Goal: Information Seeking & Learning: Learn about a topic

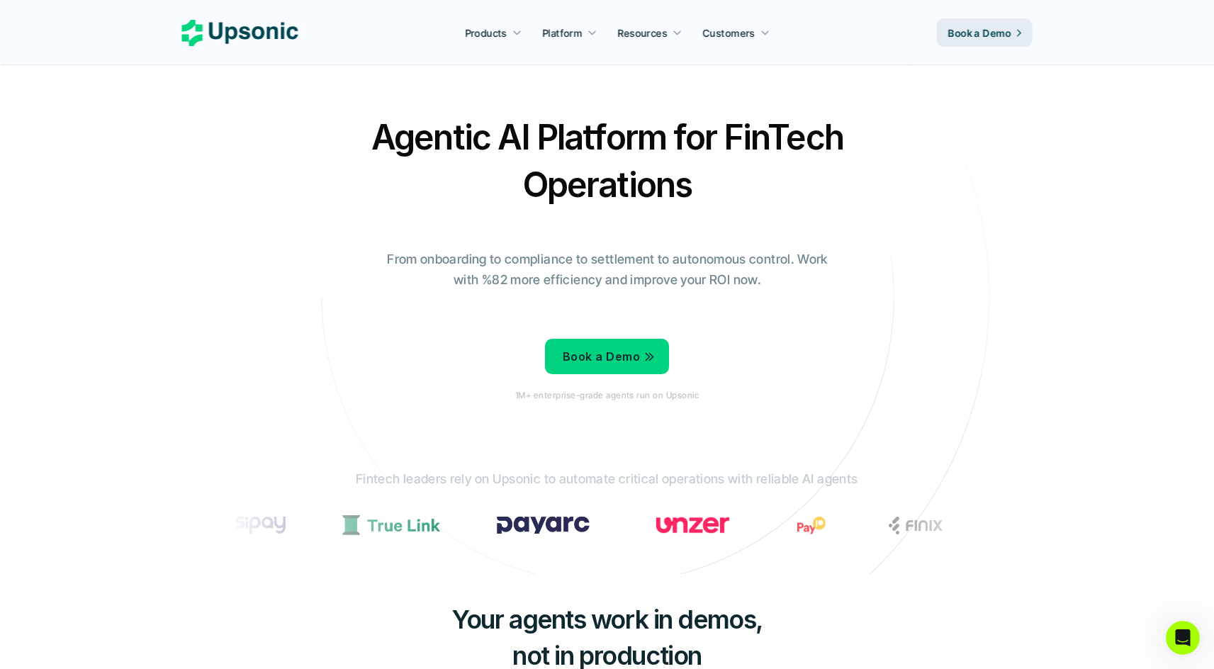
click at [603, 159] on h2 "Agentic AI Platform for FinTech Operations" at bounding box center [607, 160] width 496 height 95
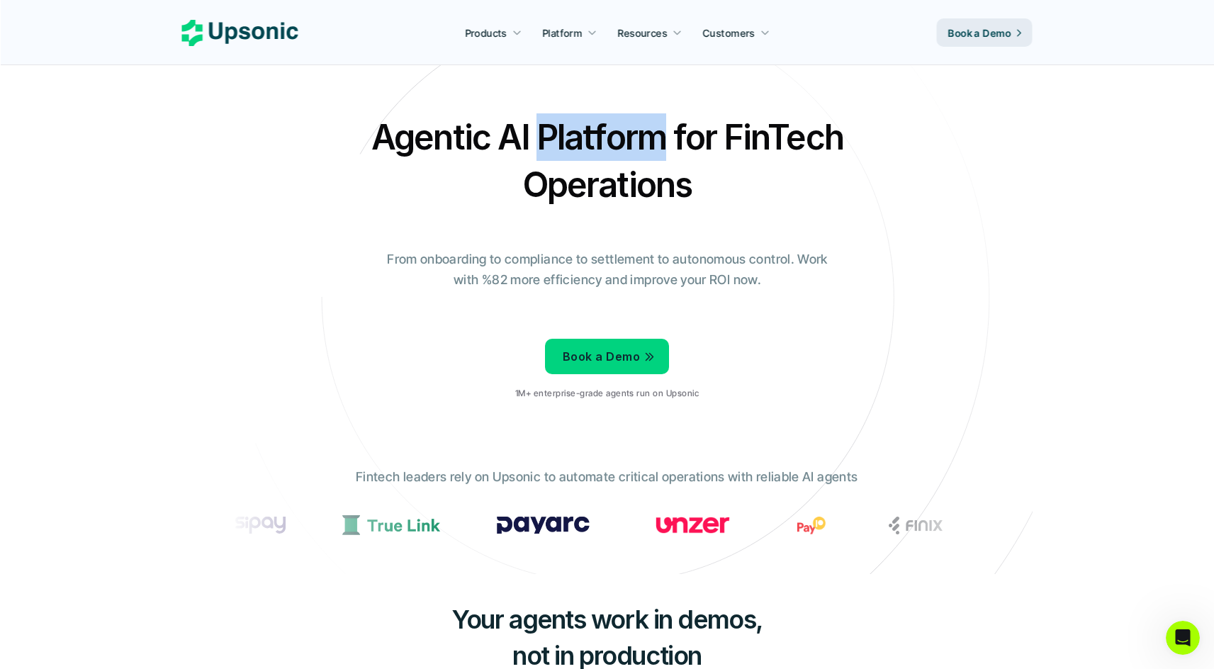
click at [603, 159] on h2 "Agentic AI Platform for FinTech Operations" at bounding box center [607, 160] width 496 height 95
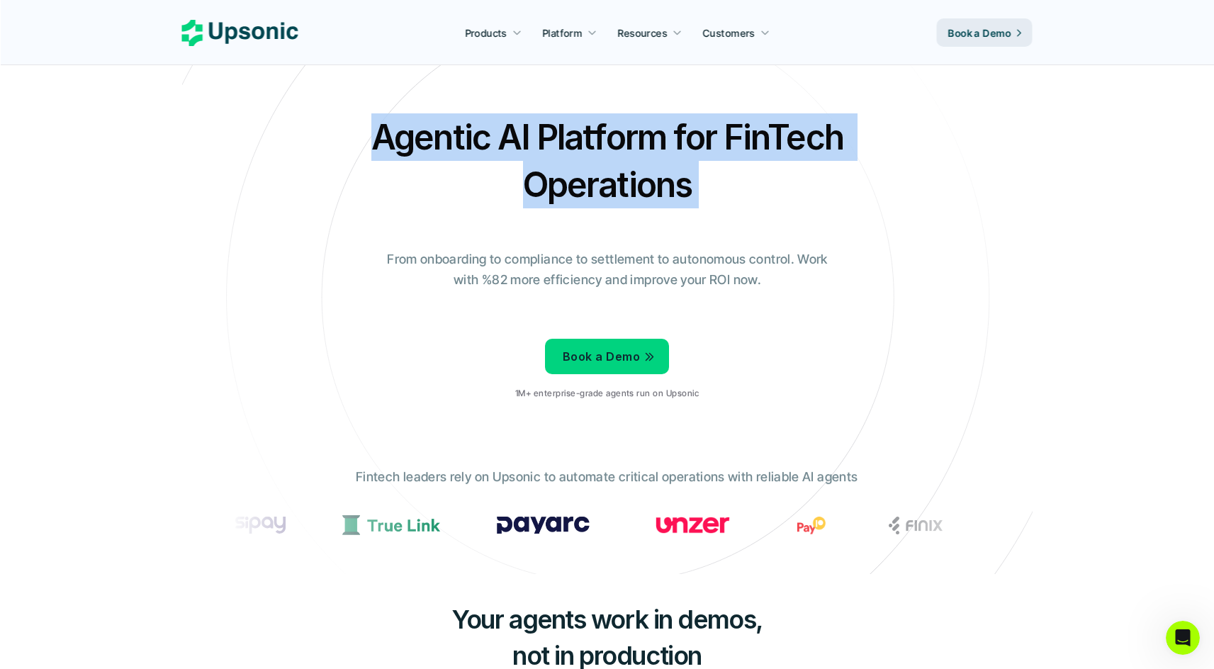
click at [682, 127] on h2 "Agentic AI Platform for FinTech Operations" at bounding box center [607, 160] width 496 height 95
click at [782, 284] on p "From onboarding to compliance to settlement to autonomous control. Work with %8…" at bounding box center [607, 269] width 461 height 41
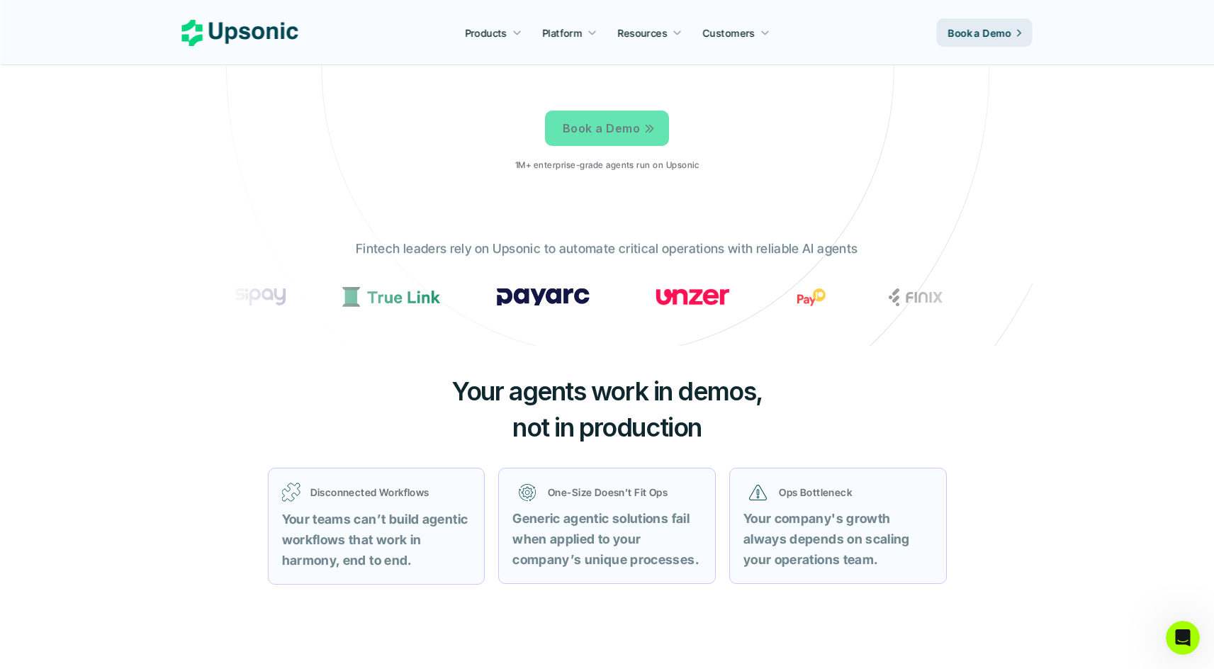
scroll to position [332, 0]
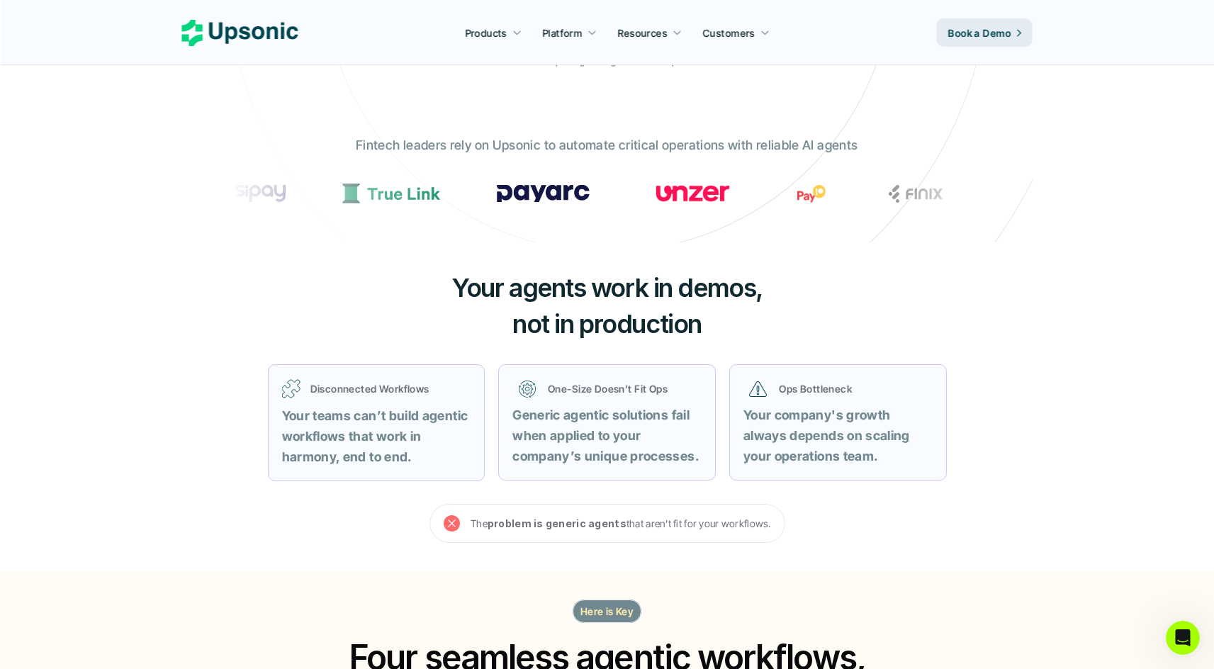
click at [441, 197] on img at bounding box center [392, 194] width 98 height 20
click at [704, 263] on div "Your agents work in demos, not in production Disconnected Workflows Your teams …" at bounding box center [607, 406] width 850 height 328
click at [789, 251] on div "Your agents work in demos, not in production Disconnected Workflows Your teams …" at bounding box center [607, 406] width 850 height 328
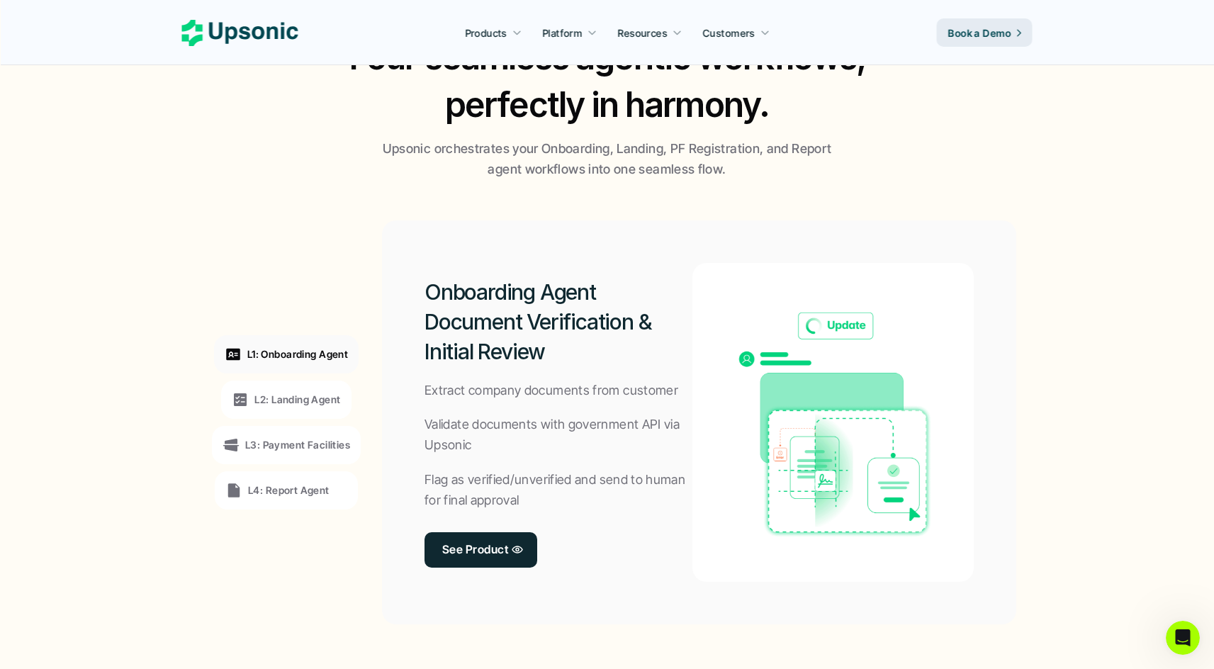
scroll to position [1620, 0]
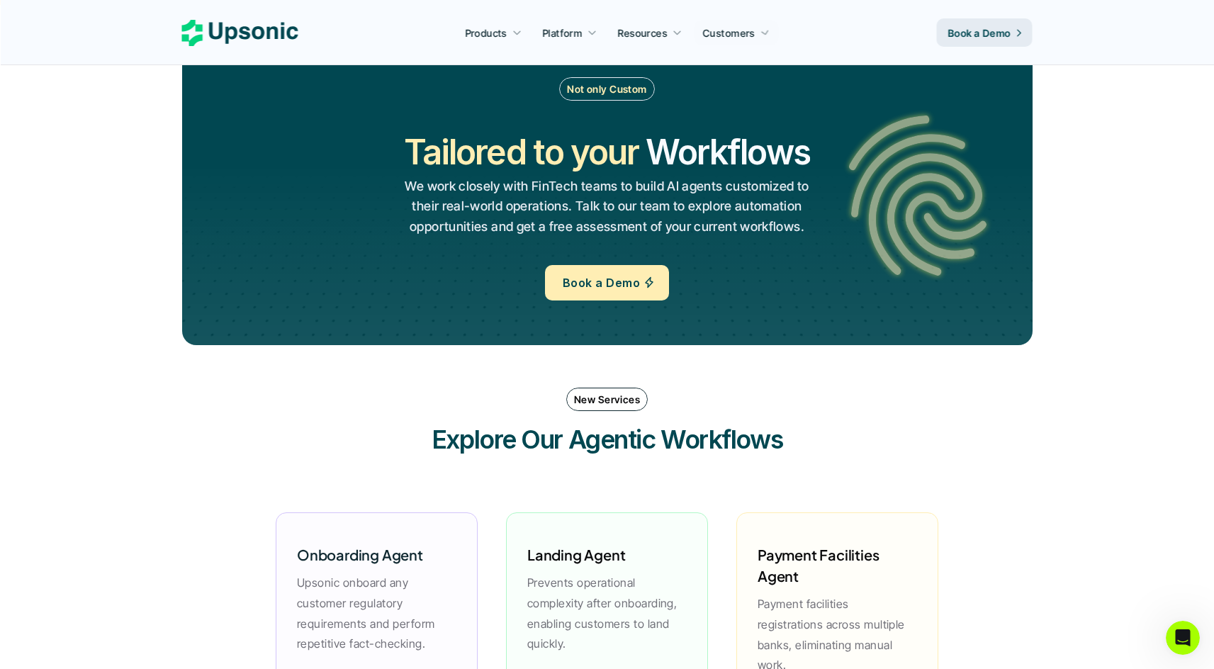
click at [447, 133] on h2 "Tailored to your" at bounding box center [521, 151] width 235 height 47
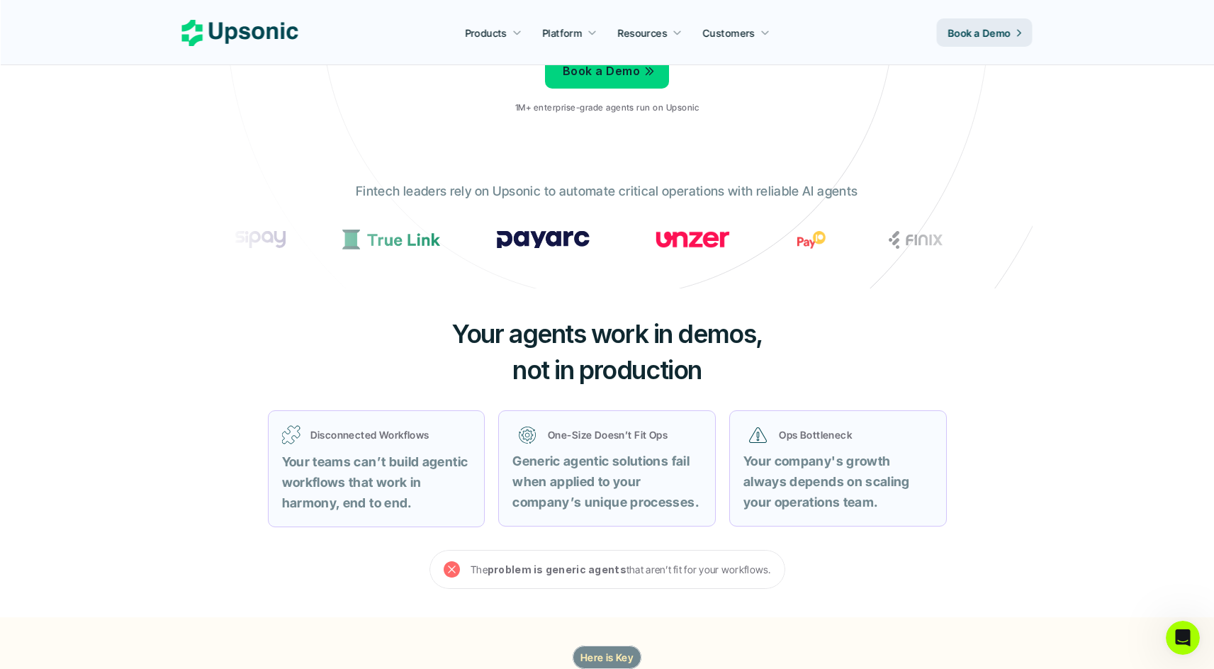
scroll to position [0, 0]
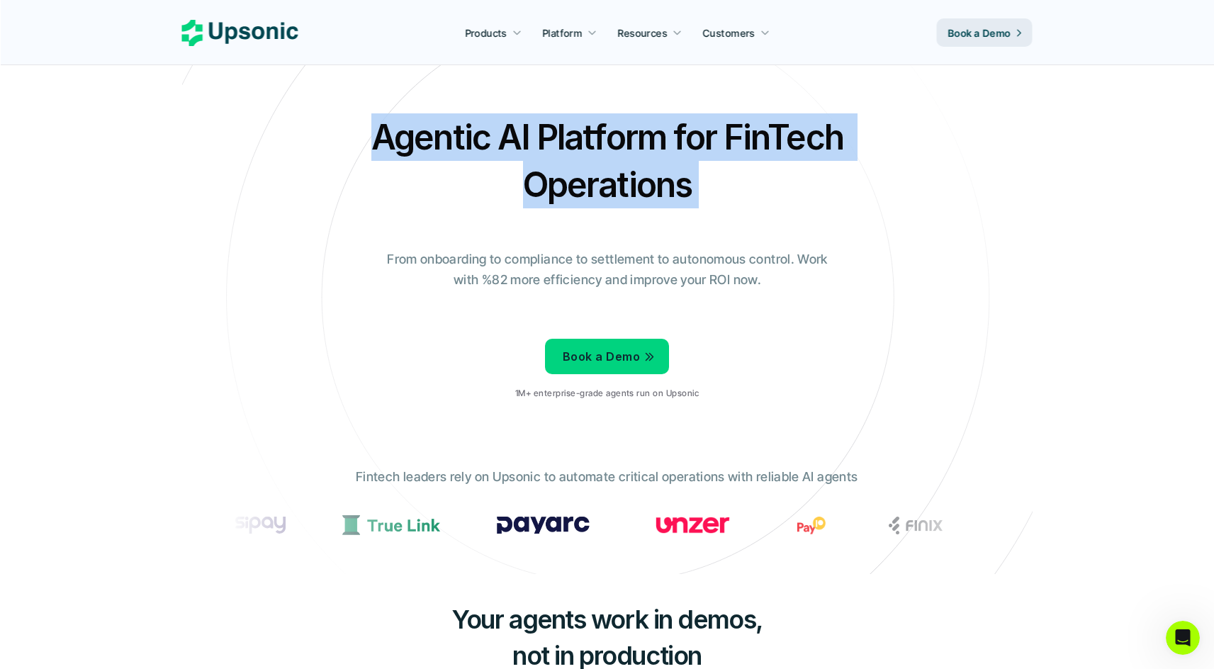
click at [538, 168] on h2 "Agentic AI Platform for FinTech Operations" at bounding box center [607, 160] width 496 height 95
click at [538, 169] on h2 "Agentic AI Platform for FinTech Operations" at bounding box center [607, 160] width 496 height 95
click at [647, 117] on h2 "Agentic AI Platform for FinTech Operations" at bounding box center [607, 160] width 496 height 95
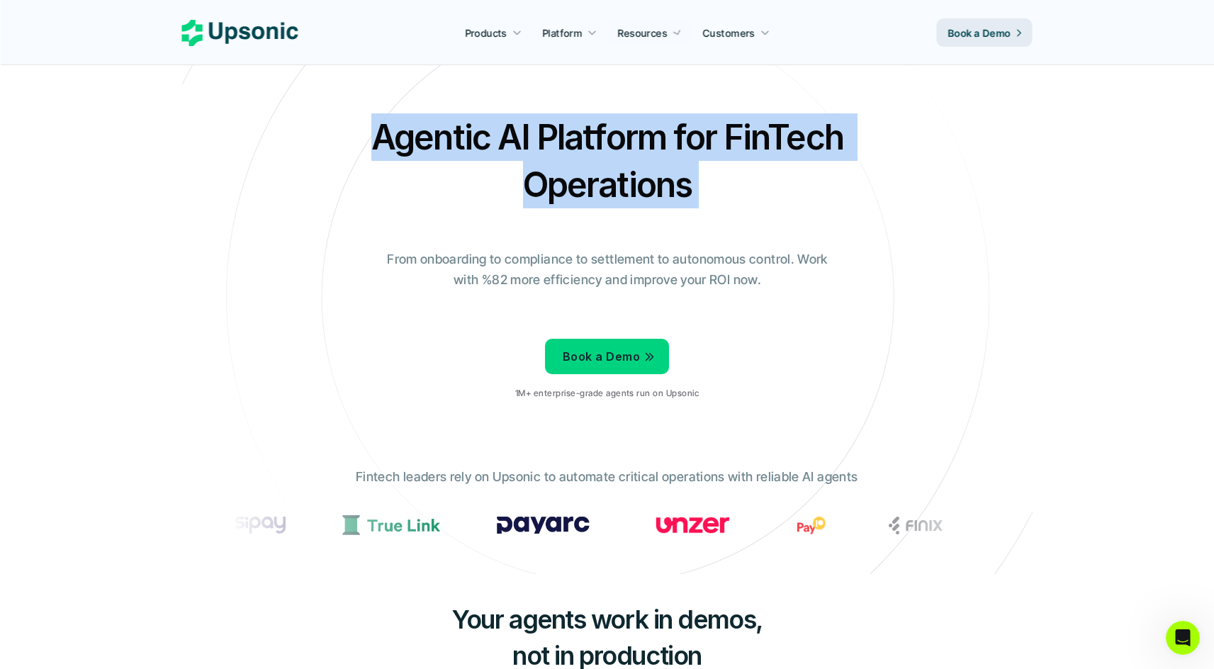
click at [604, 270] on p "From onboarding to compliance to settlement to autonomous control. Work with %8…" at bounding box center [607, 269] width 461 height 41
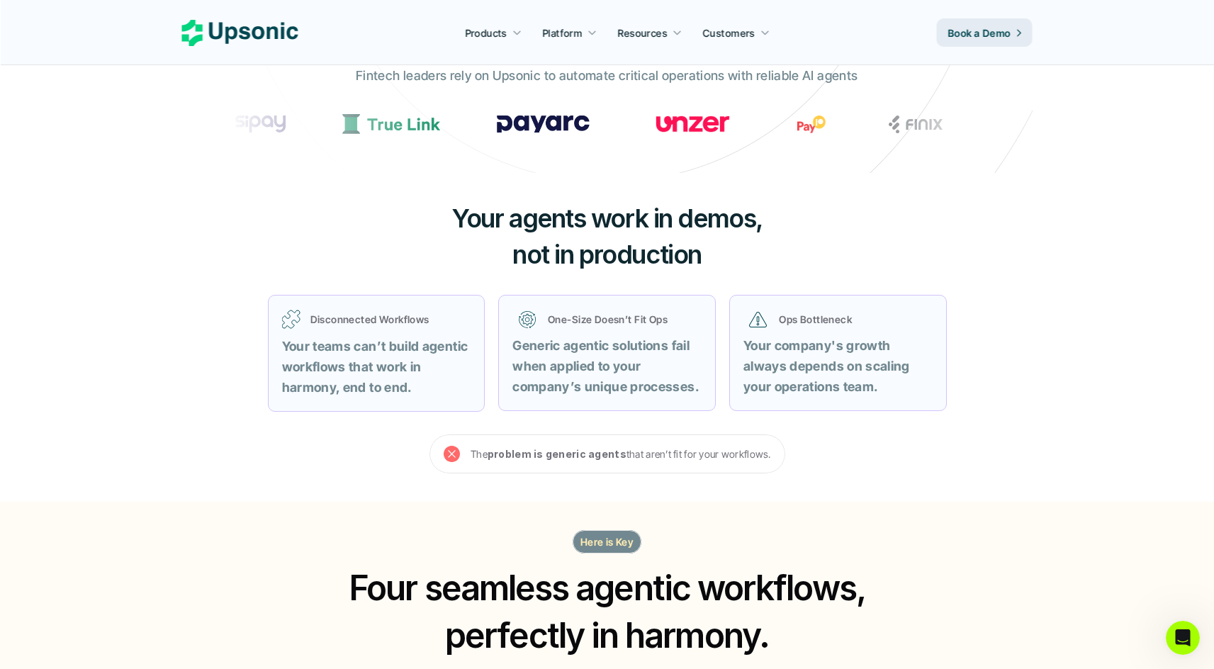
scroll to position [378, 0]
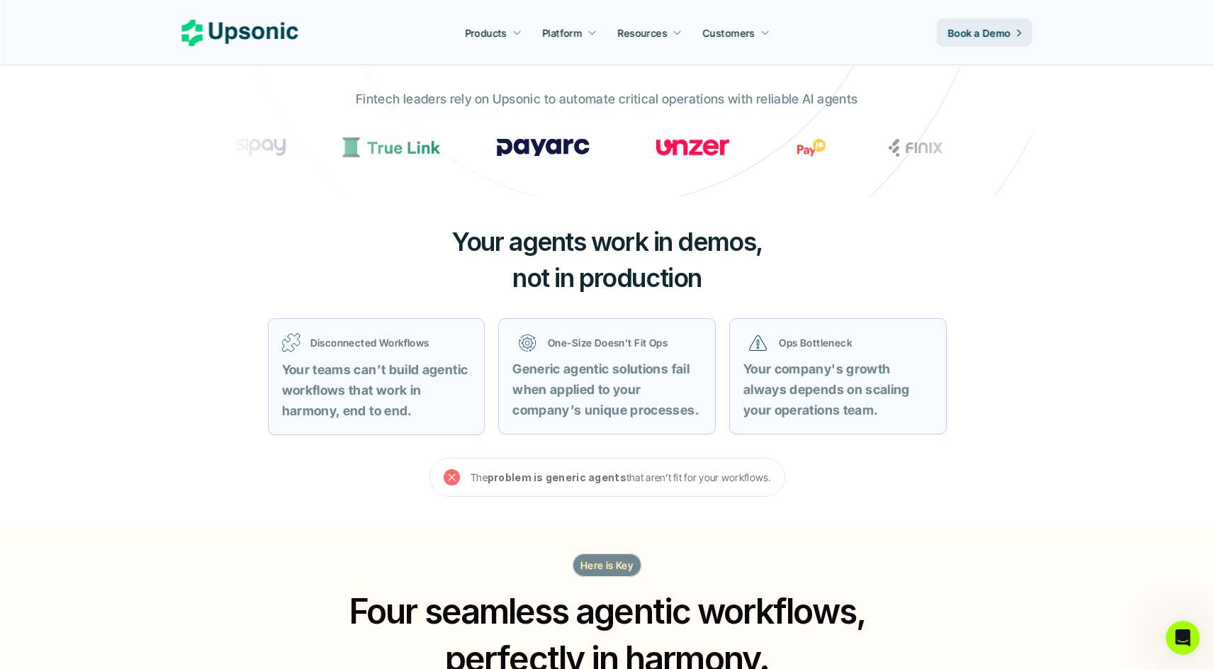
click at [712, 233] on span "Your agents work in demos," at bounding box center [606, 241] width 311 height 31
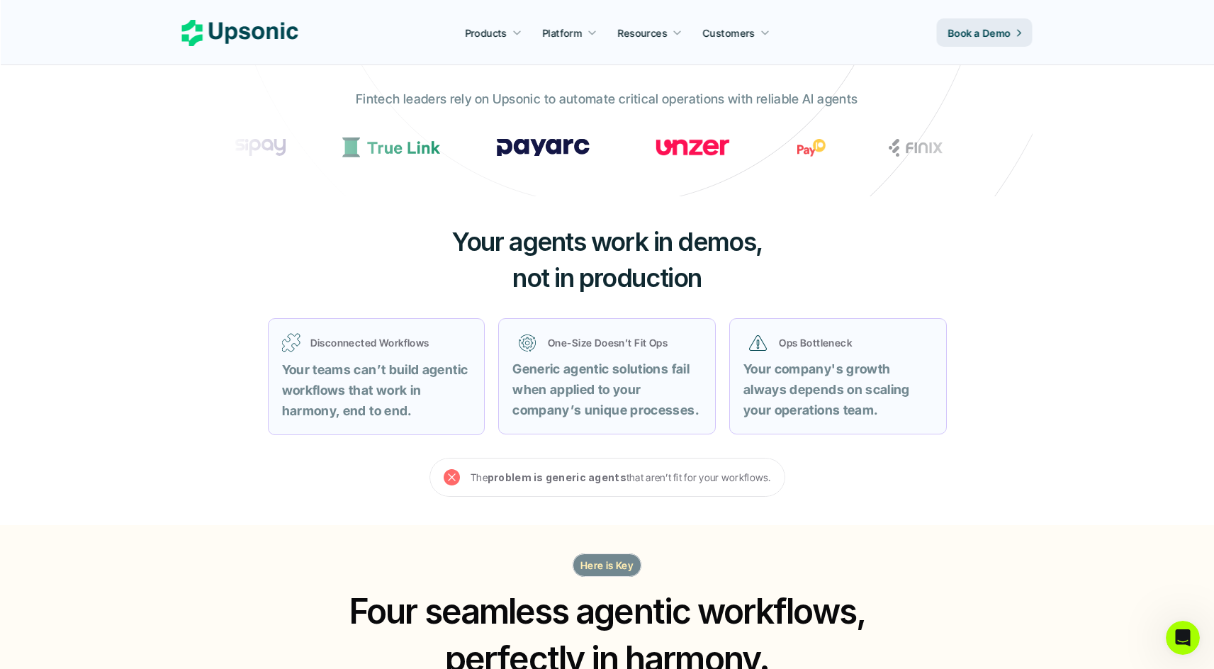
click at [712, 233] on span "Your agents work in demos," at bounding box center [606, 241] width 311 height 31
click at [805, 237] on h3 "Your agents work in demos, not in production" at bounding box center [607, 260] width 425 height 72
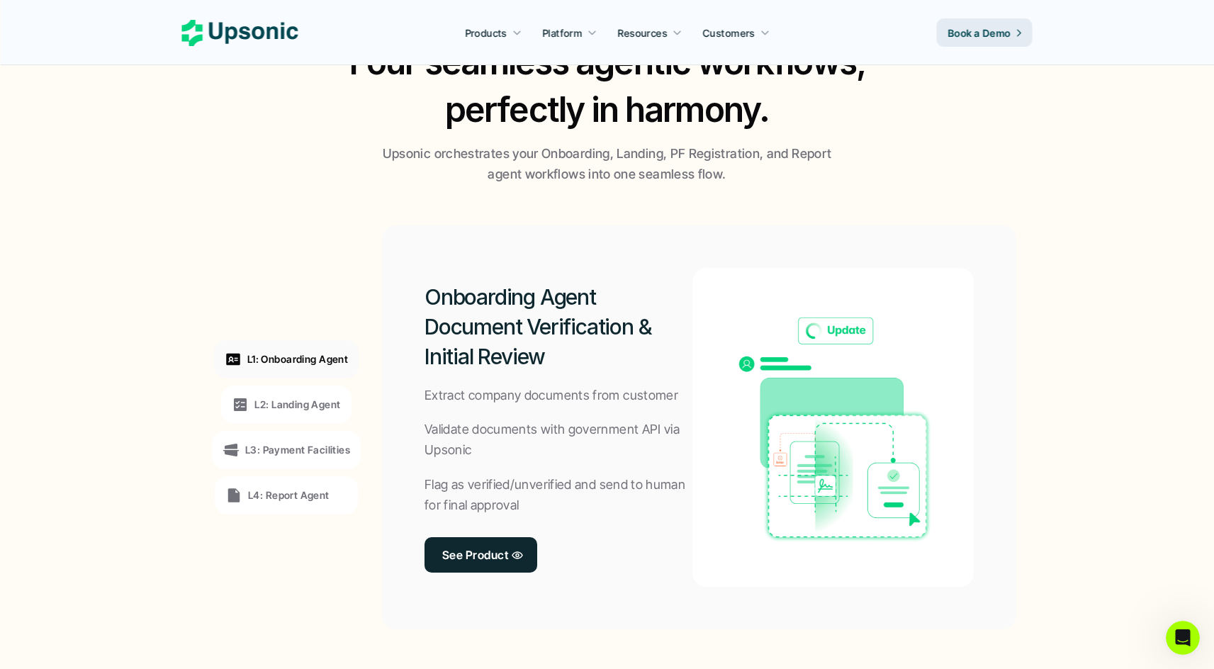
scroll to position [1043, 0]
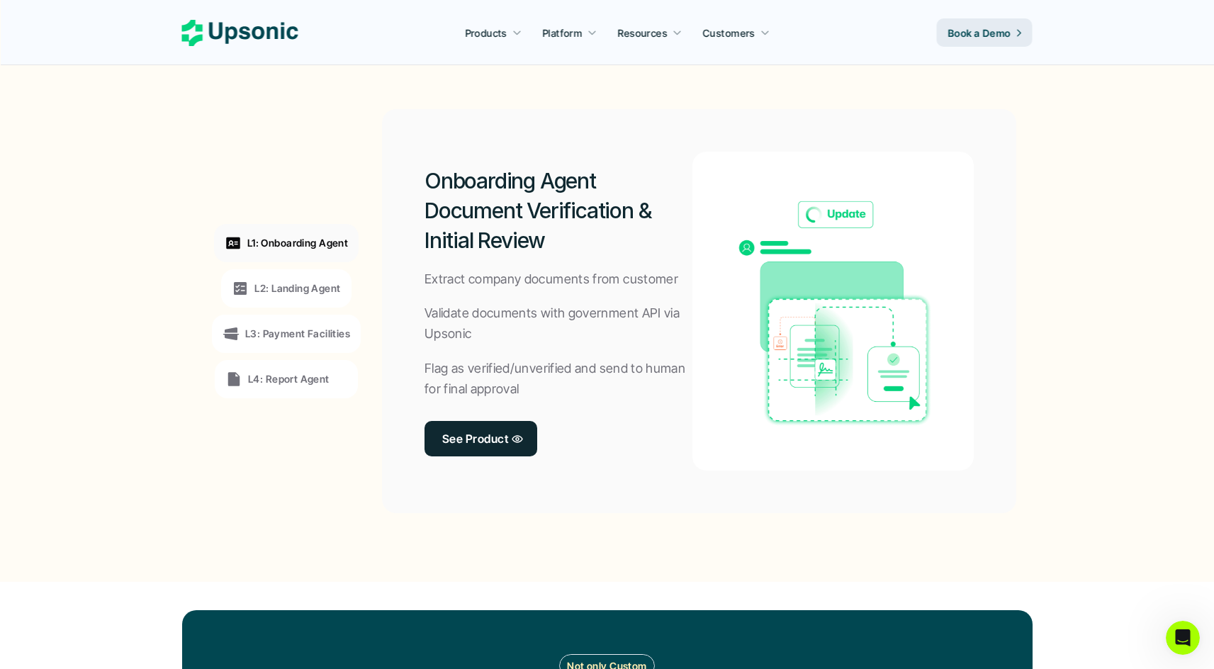
click at [323, 288] on p "L2: Landing Agent" at bounding box center [297, 288] width 86 height 15
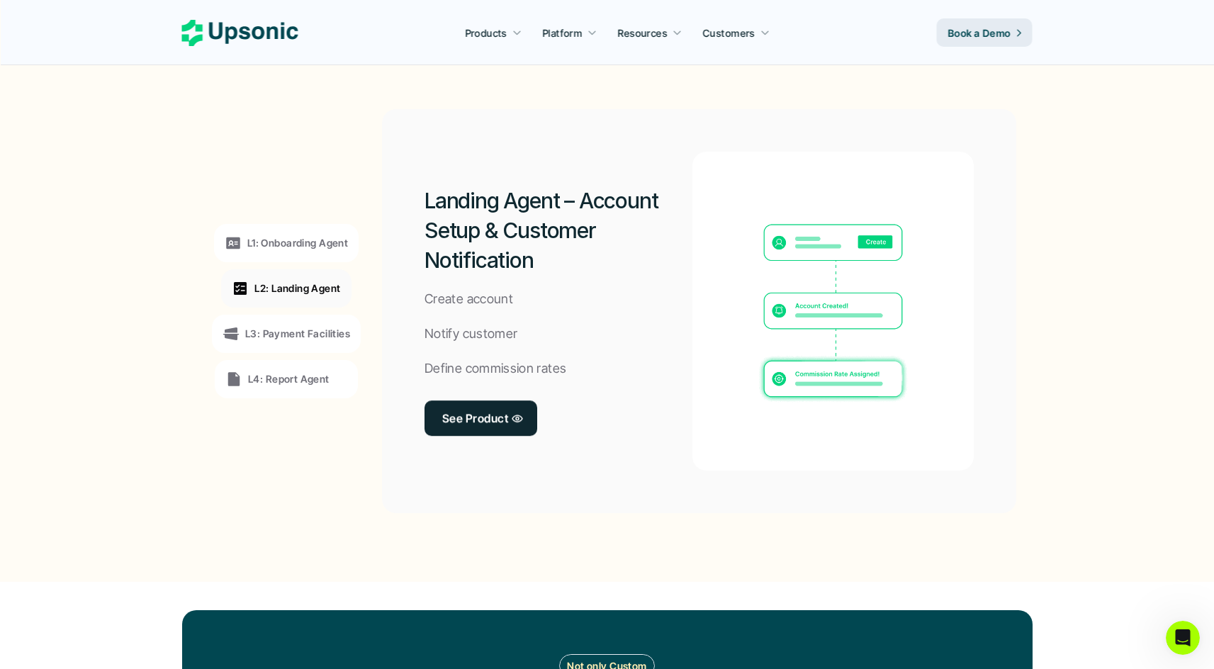
click at [308, 327] on p "L3: Payment Facilities" at bounding box center [297, 333] width 105 height 15
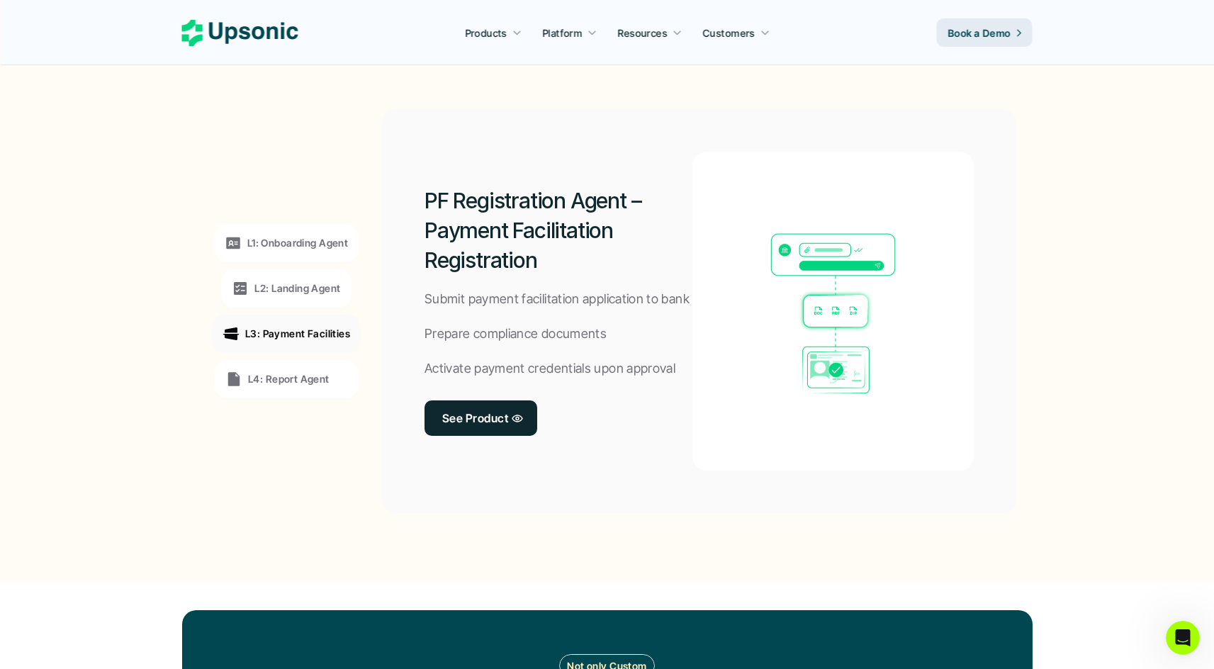
click at [300, 367] on div "L4: Report Agent" at bounding box center [286, 379] width 143 height 38
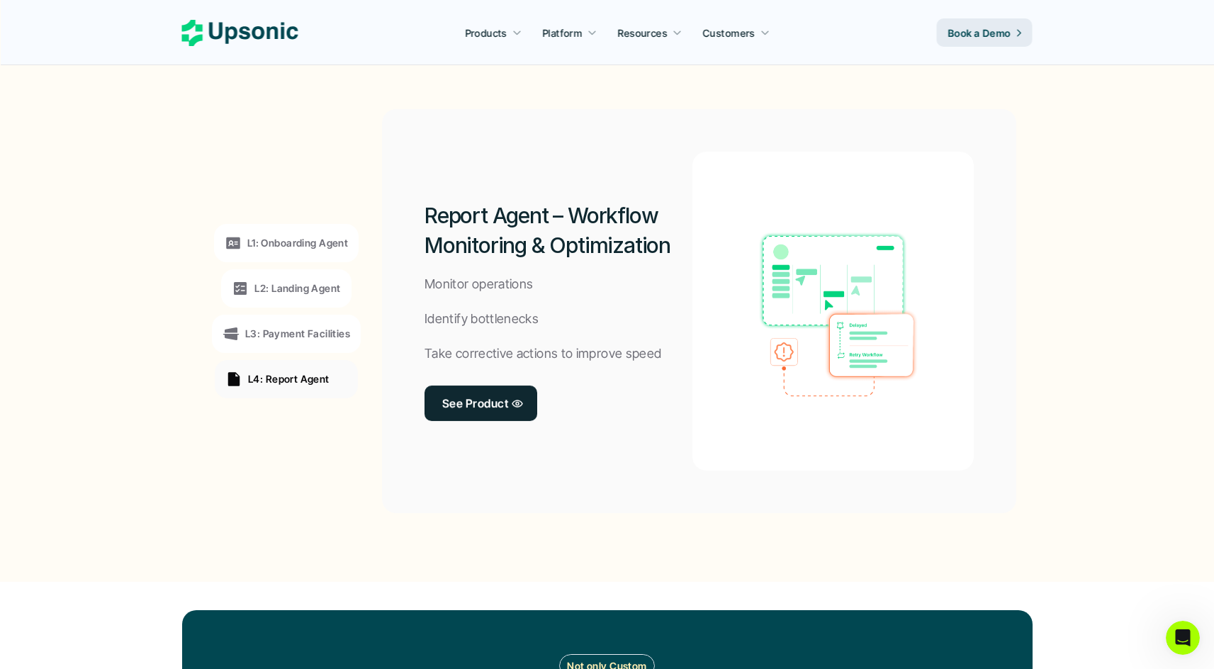
click at [337, 267] on div "L1: Onboarding Agent L2: Landing Agent L3: Payment Facilities L4: Report Agent" at bounding box center [286, 311] width 195 height 383
click at [313, 291] on p "L2: Landing Agent" at bounding box center [297, 288] width 86 height 15
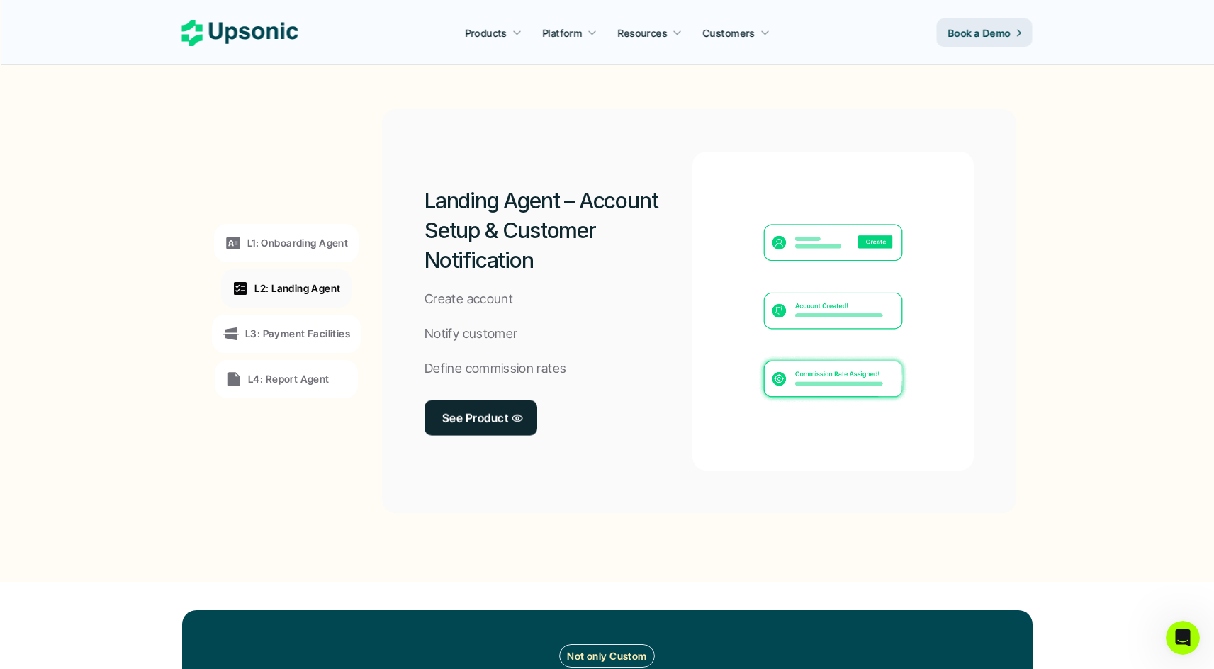
click at [330, 261] on div "L1: Onboarding Agent" at bounding box center [286, 243] width 145 height 38
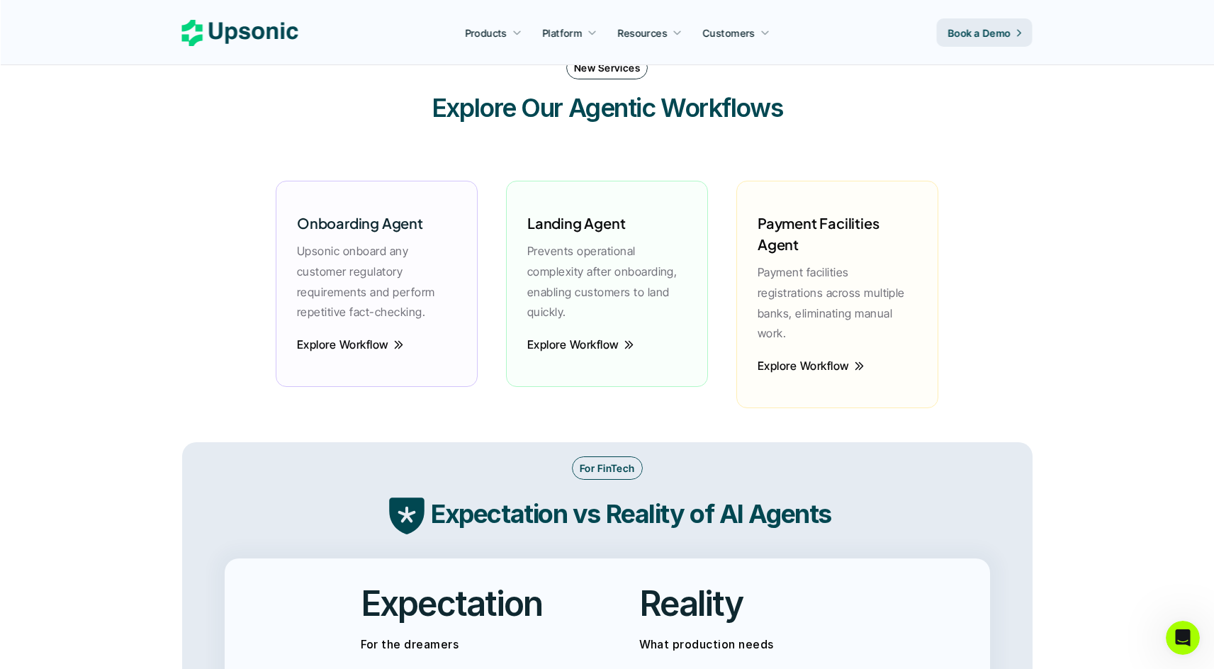
scroll to position [2200, 0]
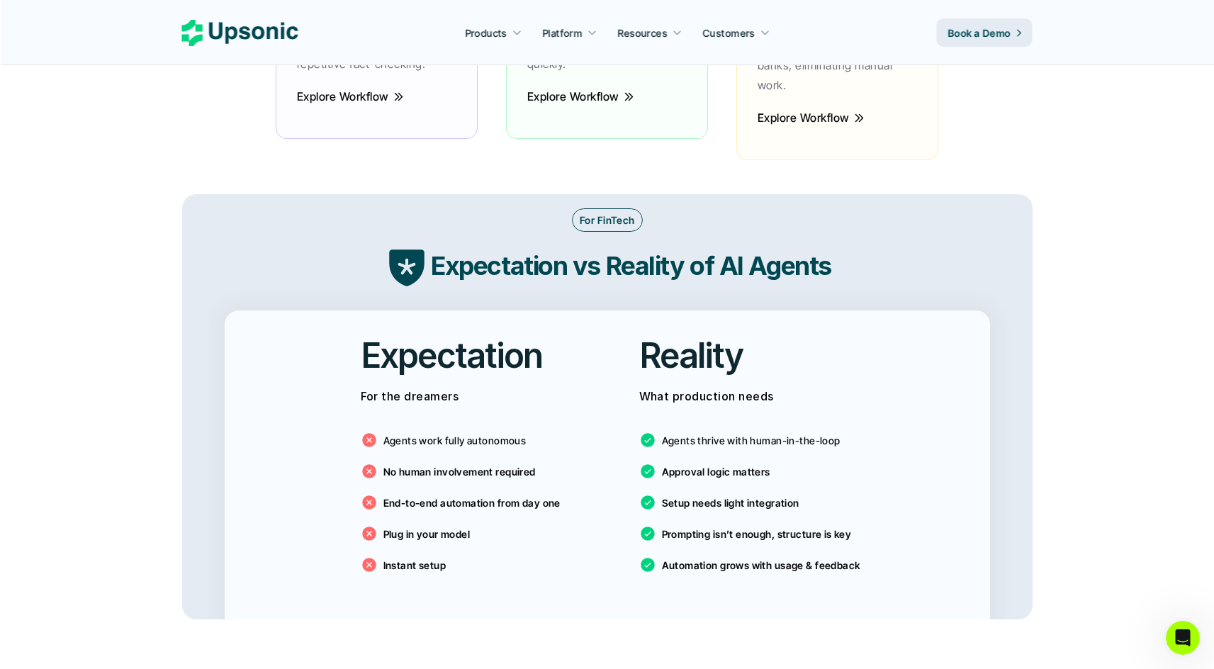
click at [653, 120] on div "Explore Workflow" at bounding box center [607, 105] width 174 height 38
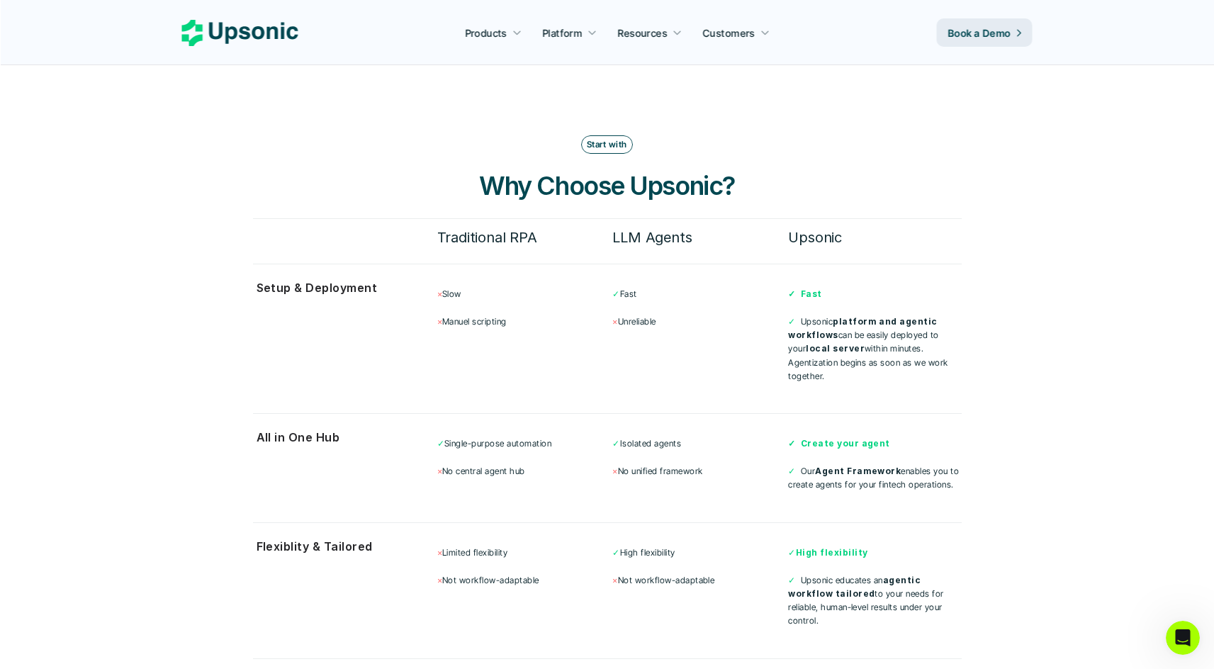
scroll to position [3758, 0]
